Goal: Task Accomplishment & Management: Manage account settings

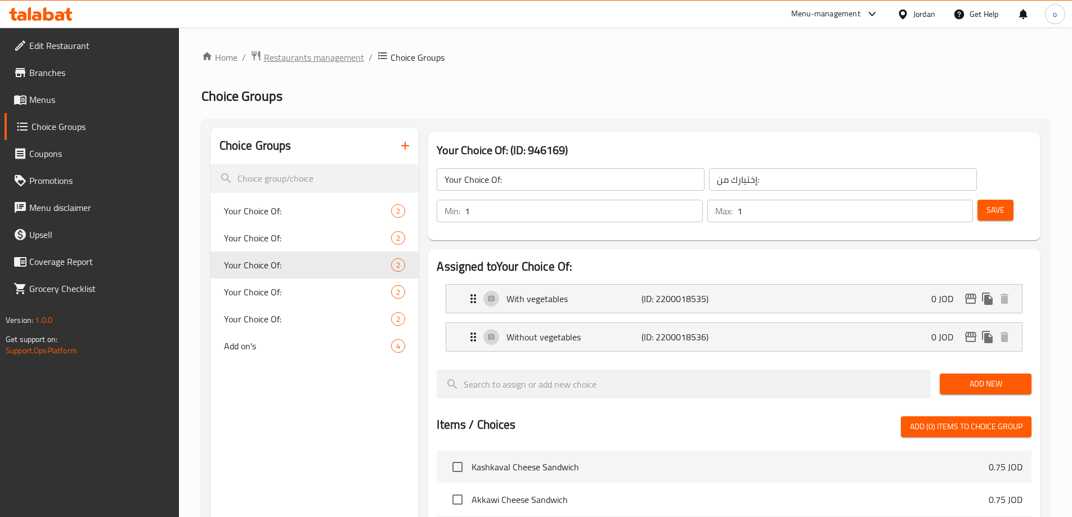
click at [277, 58] on span "Restaurants management" at bounding box center [314, 58] width 100 height 14
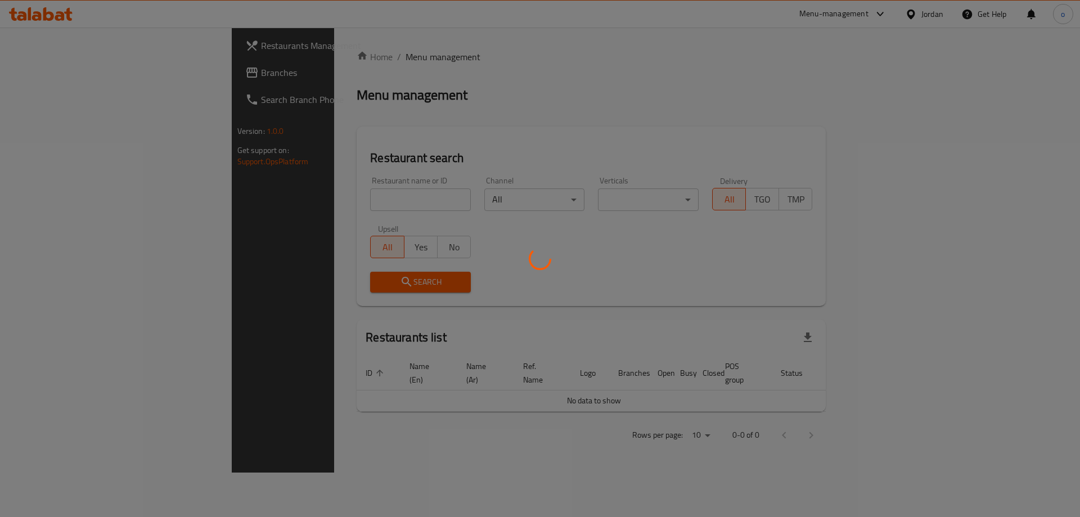
click at [107, 77] on div at bounding box center [540, 258] width 1080 height 517
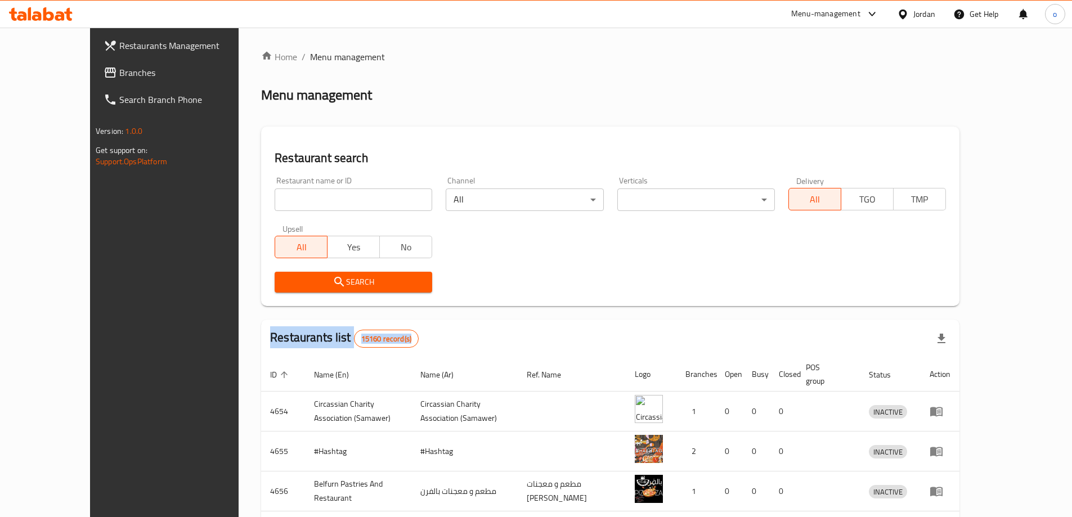
click at [119, 77] on span "Branches" at bounding box center [189, 73] width 141 height 14
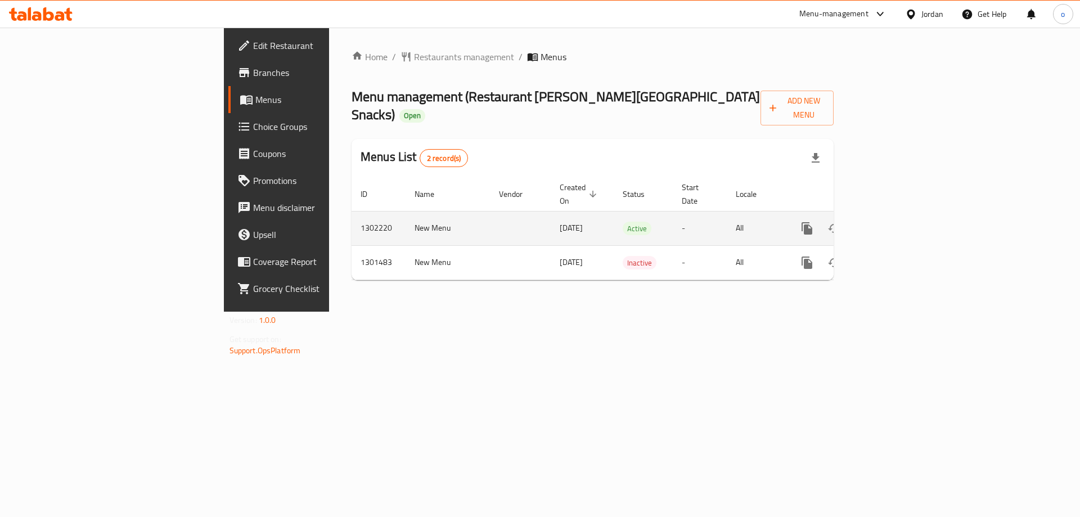
click at [895, 222] on icon "enhanced table" at bounding box center [889, 229] width 14 height 14
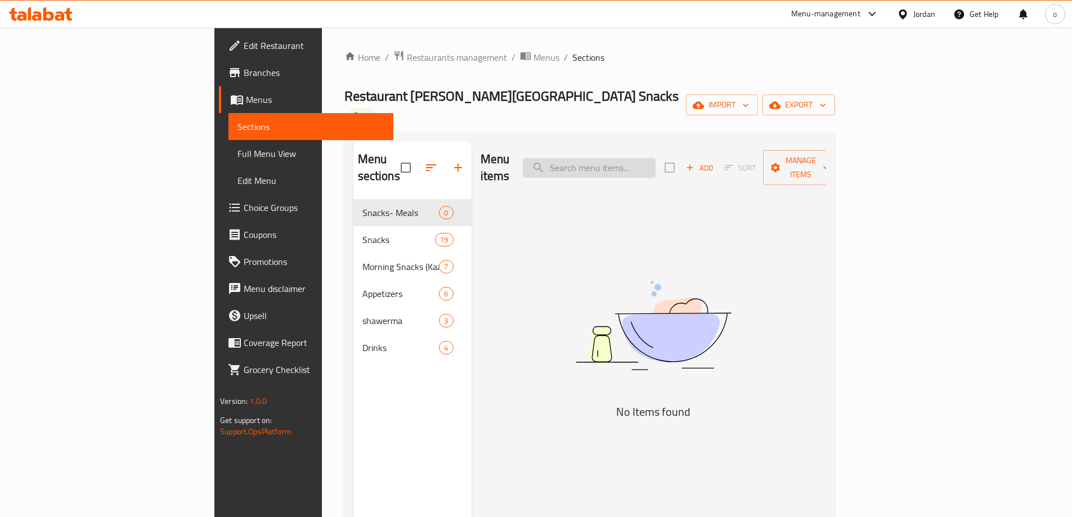
click at [634, 158] on input "search" at bounding box center [589, 168] width 133 height 20
paste input "Fajita"
type input "Fajita"
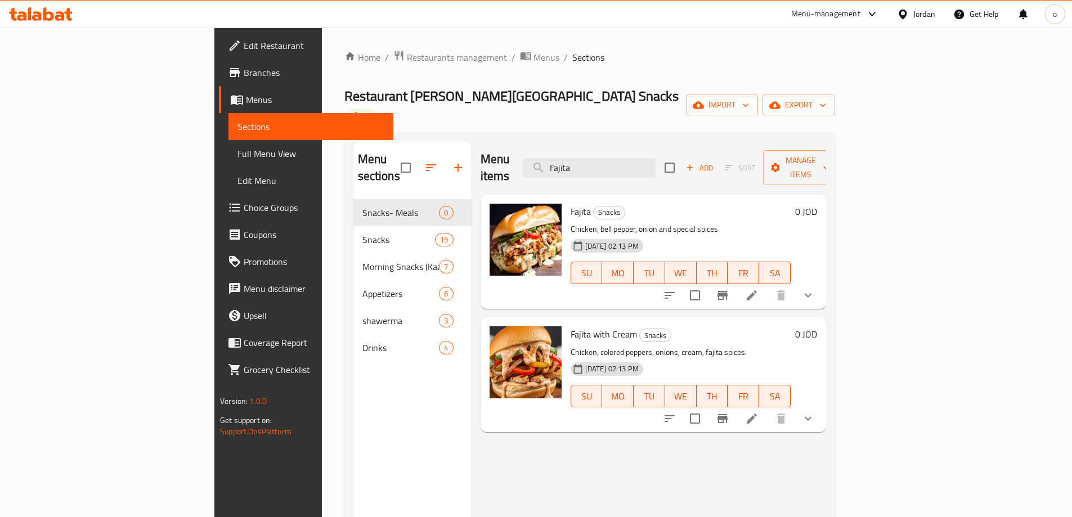
click at [768, 285] on li at bounding box center [752, 295] width 32 height 20
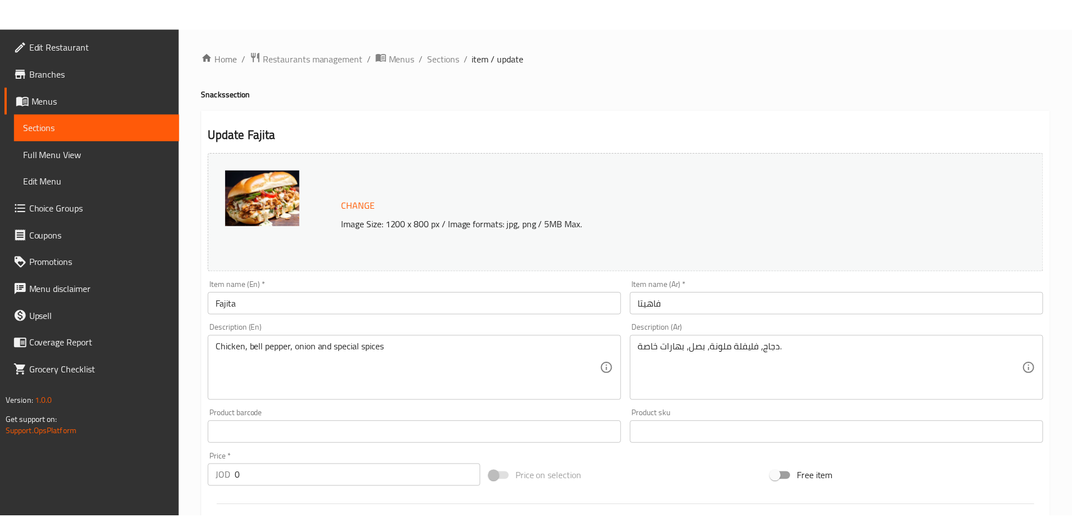
scroll to position [352, 0]
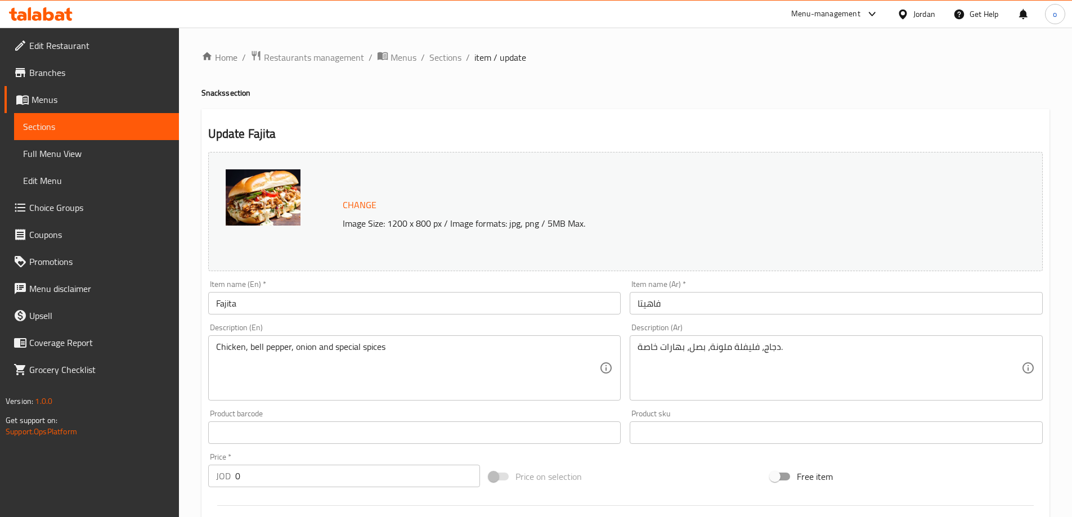
scroll to position [385, 0]
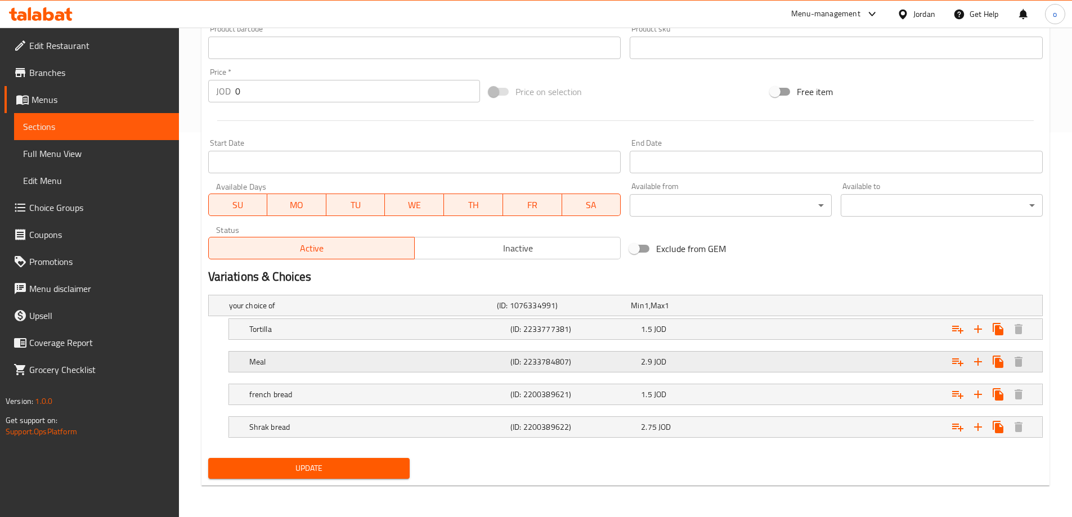
click at [400, 311] on h5 "Meal" at bounding box center [360, 305] width 263 height 11
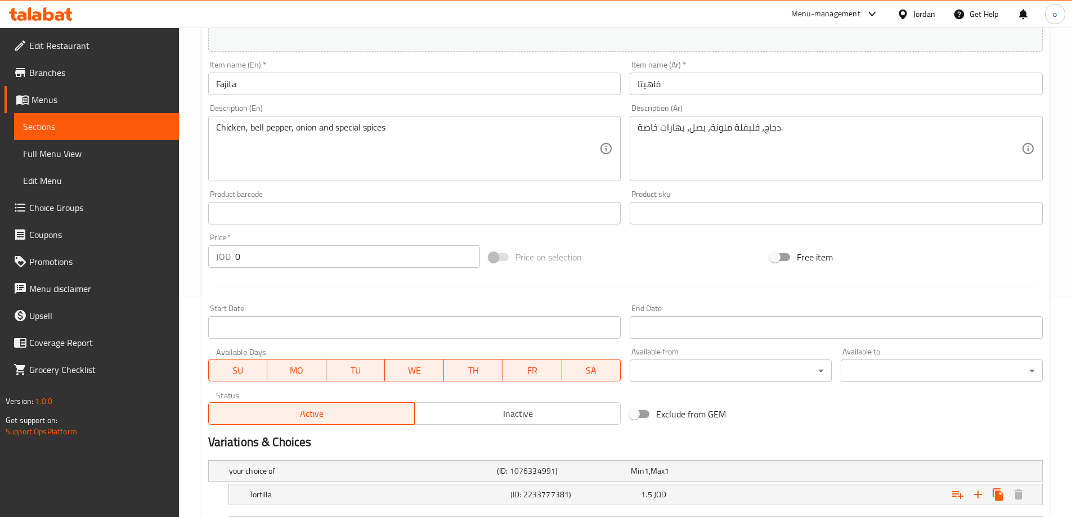
scroll to position [0, 0]
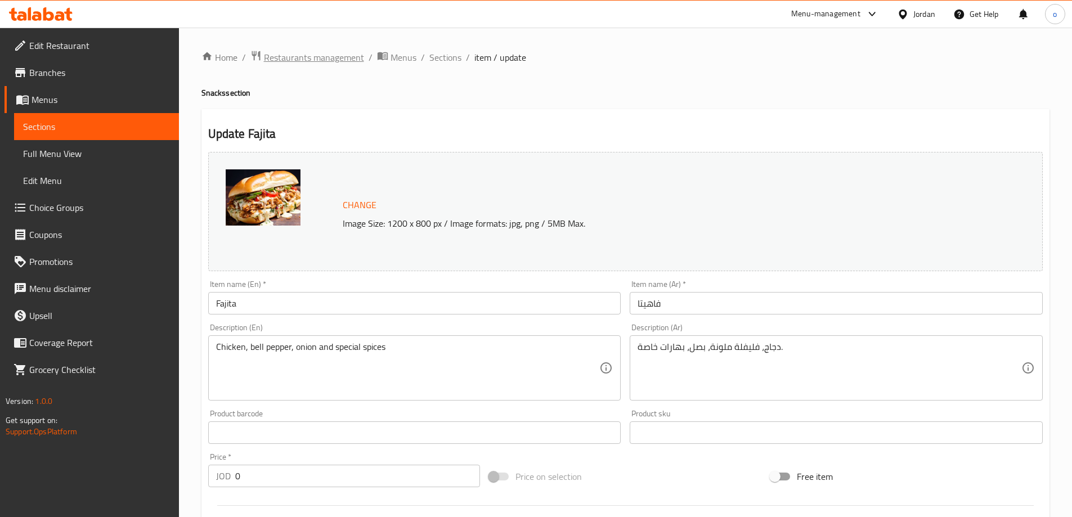
click at [288, 53] on span "Restaurants management" at bounding box center [314, 58] width 100 height 14
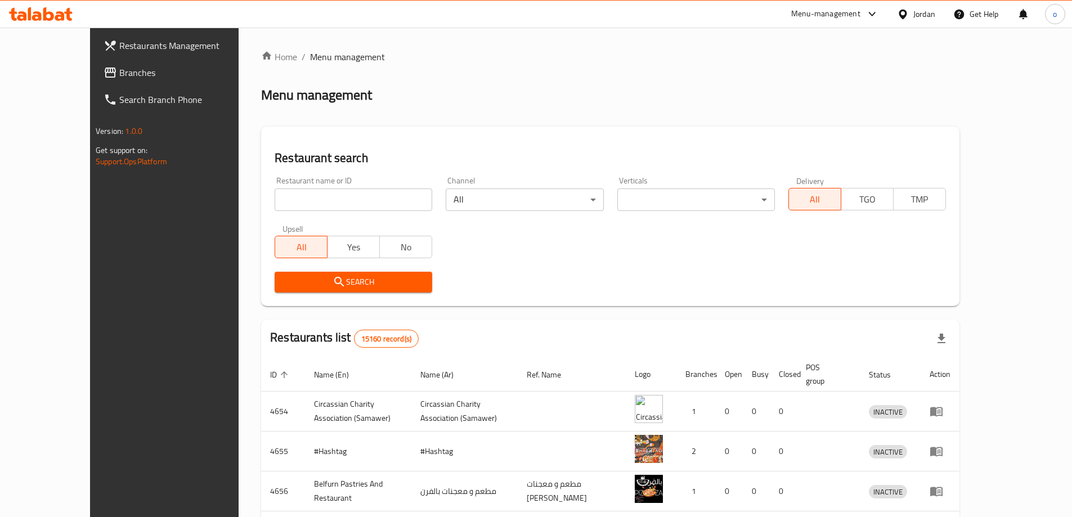
click at [97, 77] on div "Restaurants Management Branches Search Branch Phone Version: 1.0.0 Get support …" at bounding box center [536, 431] width 892 height 806
click at [119, 77] on span "Branches" at bounding box center [189, 73] width 141 height 14
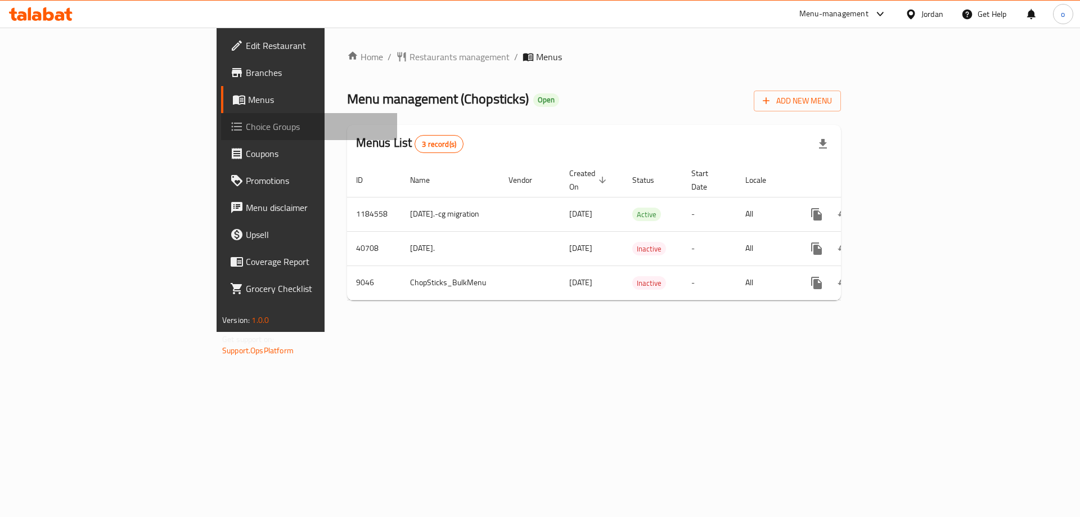
click at [246, 125] on span "Choice Groups" at bounding box center [317, 127] width 142 height 14
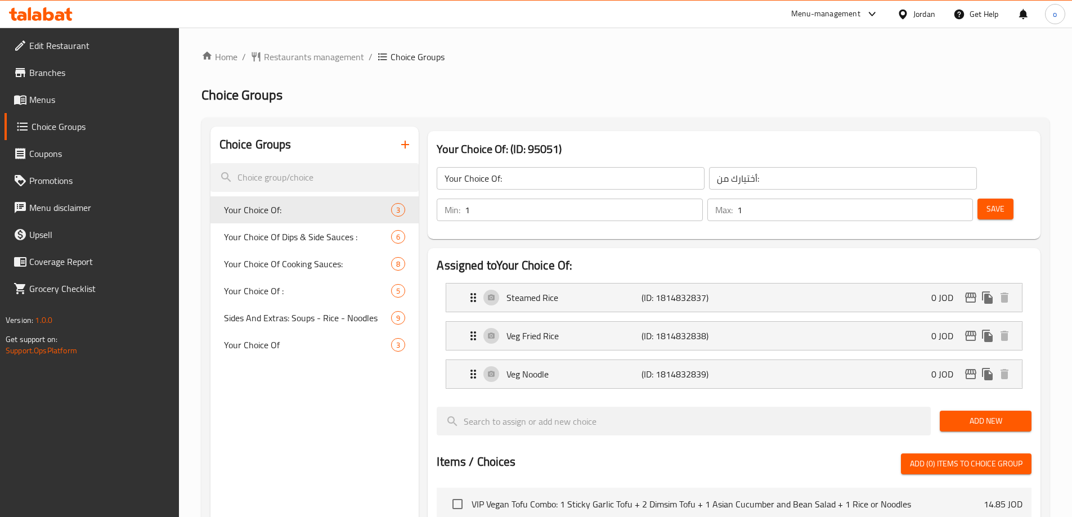
click at [285, 237] on div at bounding box center [536, 258] width 1072 height 517
click at [340, 230] on span "Your Choice Of Dips & Side Sauces :" at bounding box center [308, 237] width 168 height 14
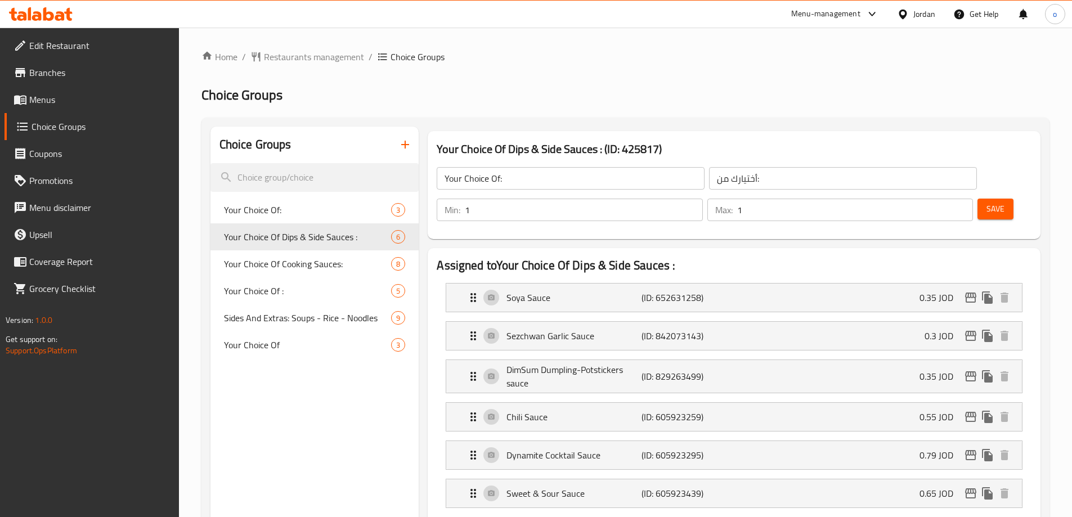
type input "Your Choice Of Dips & Side Sauces :"
type input "اختيارك من الصلصات الجانبية والغموس:"
type input "0"
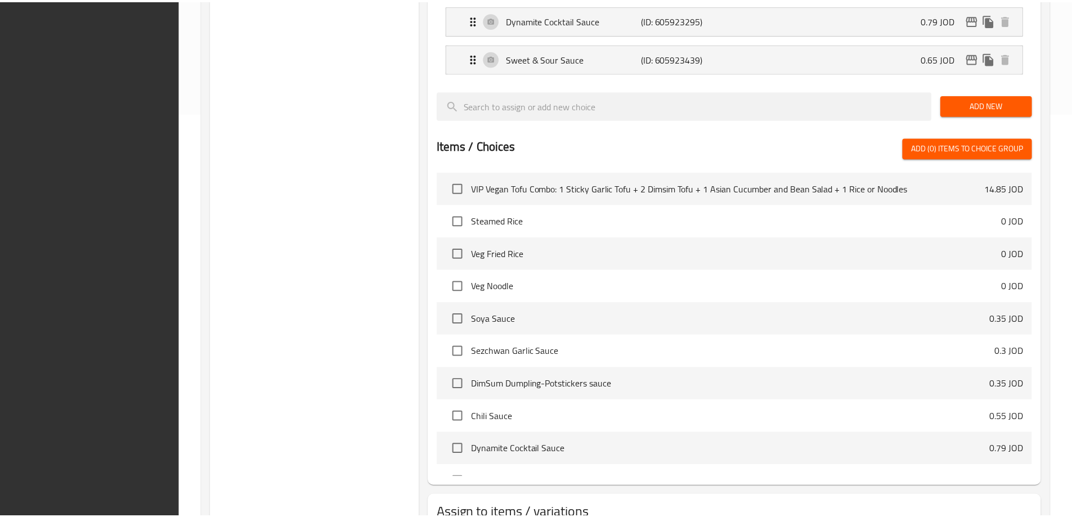
scroll to position [488, 0]
